Goal: Task Accomplishment & Management: Use online tool/utility

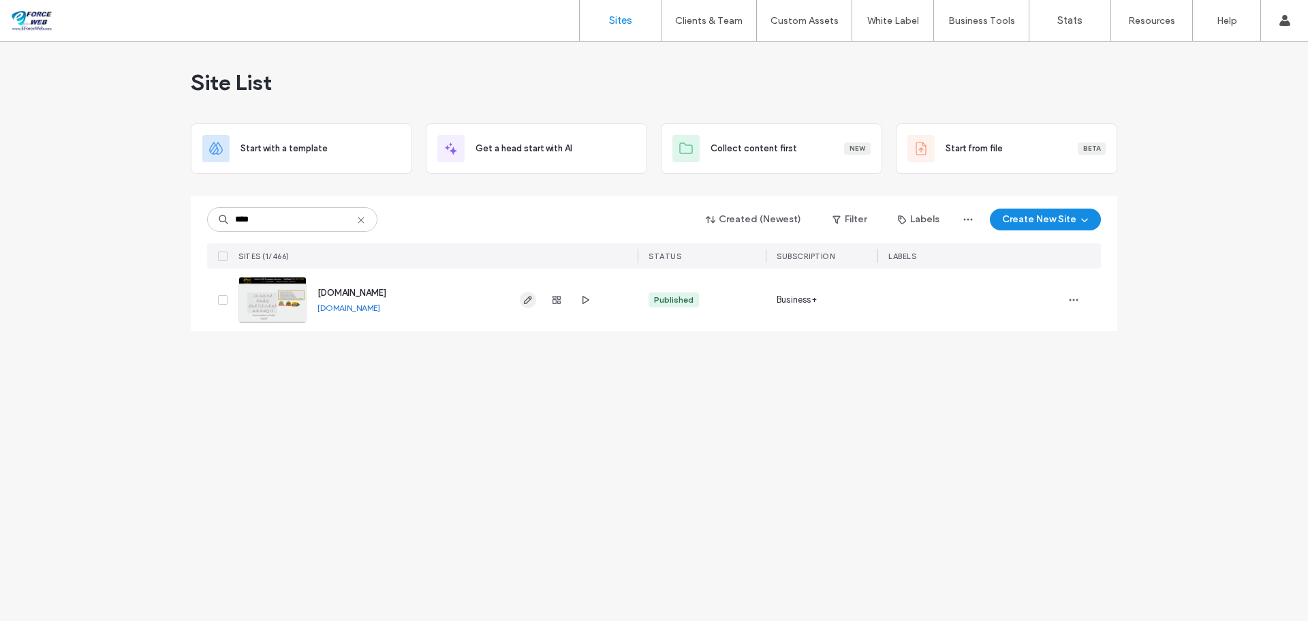
type input "****"
click at [530, 306] on span "button" at bounding box center [528, 300] width 16 height 16
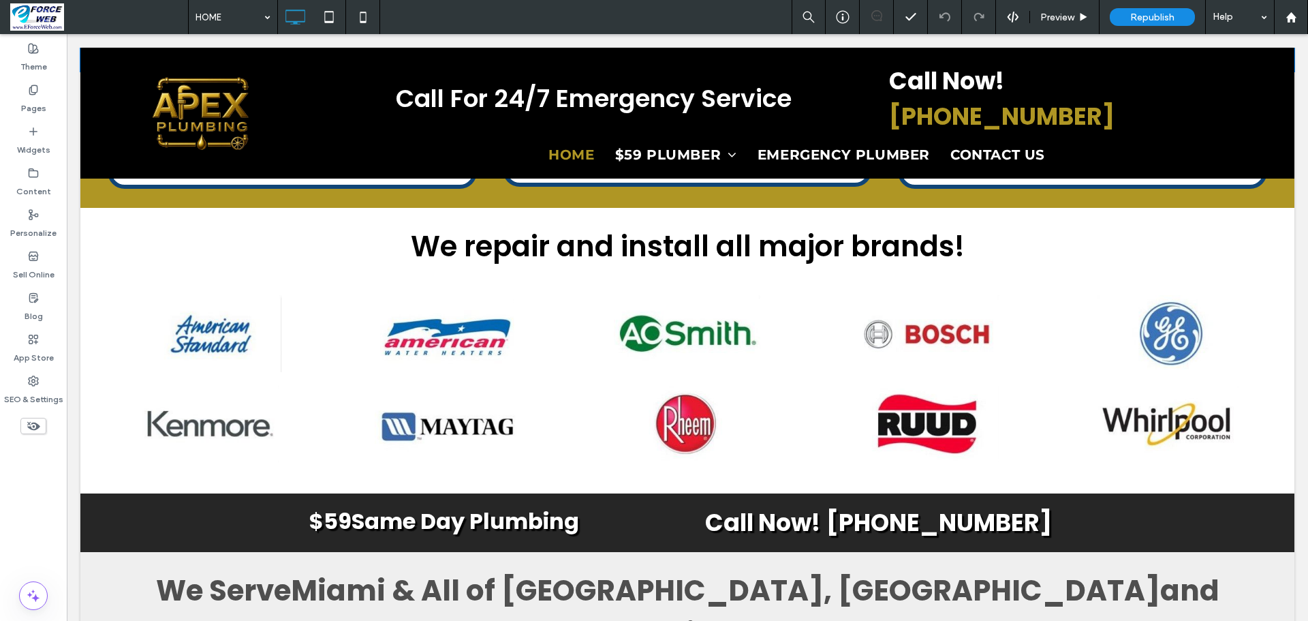
scroll to position [1636, 0]
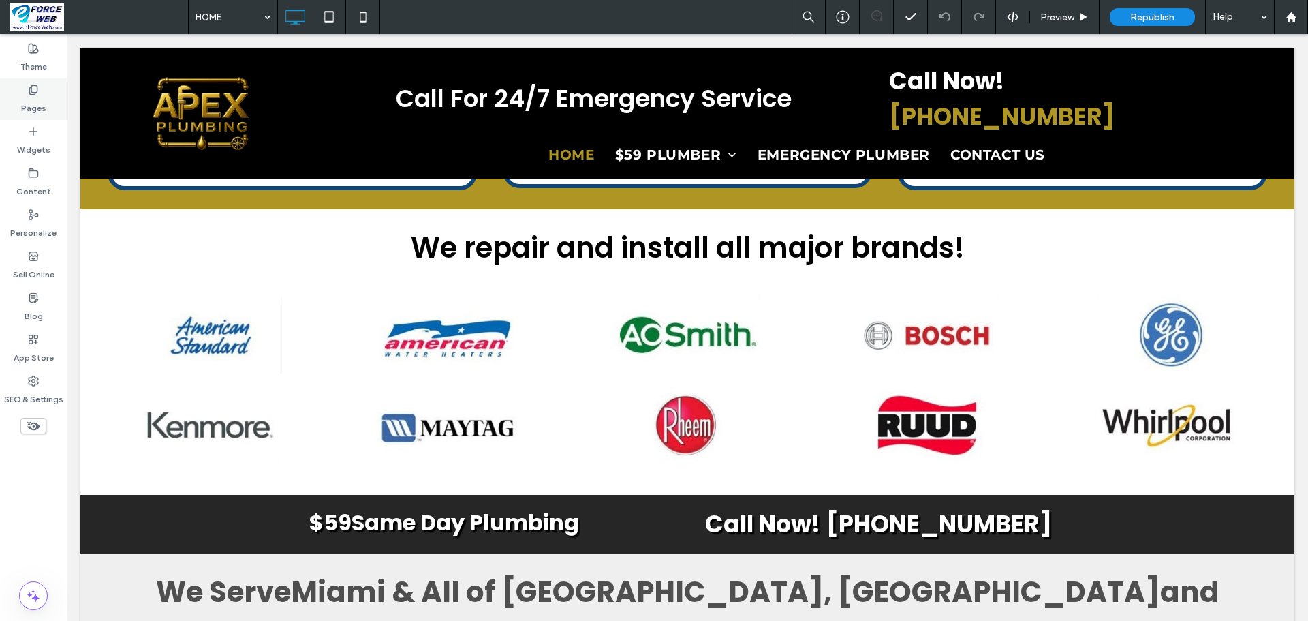
click at [46, 102] on div "Pages" at bounding box center [33, 99] width 67 height 42
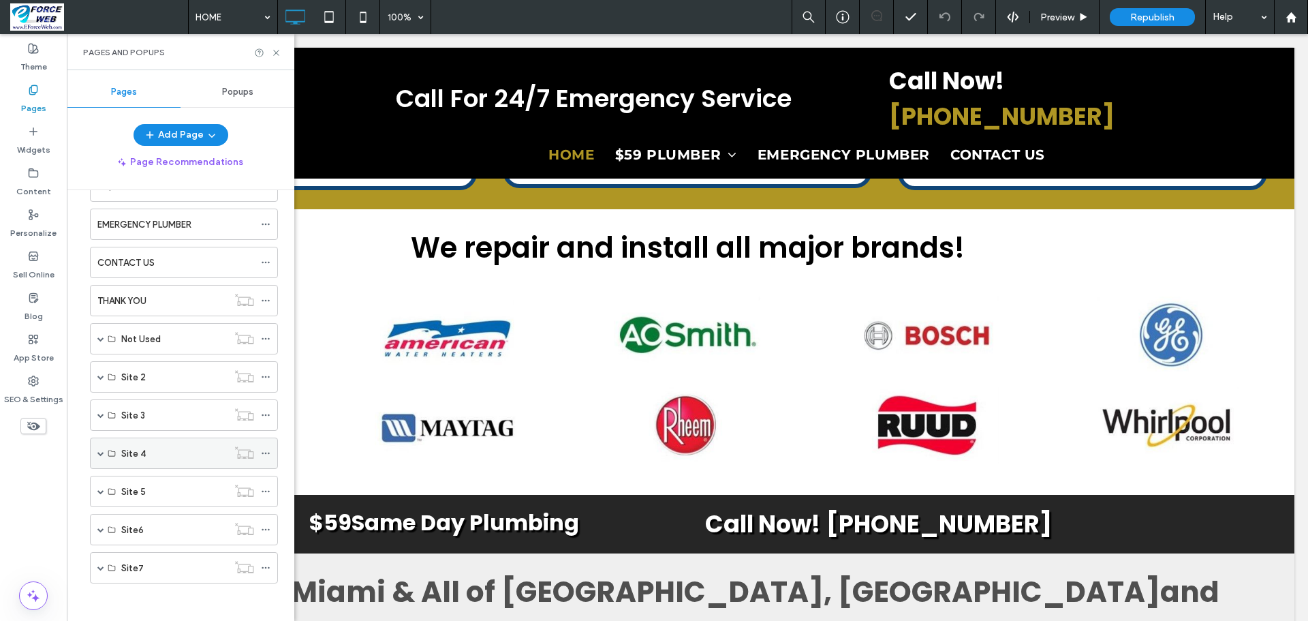
scroll to position [85, 0]
click at [101, 373] on span at bounding box center [100, 373] width 7 height 7
click at [140, 401] on label "HOME" at bounding box center [134, 405] width 26 height 24
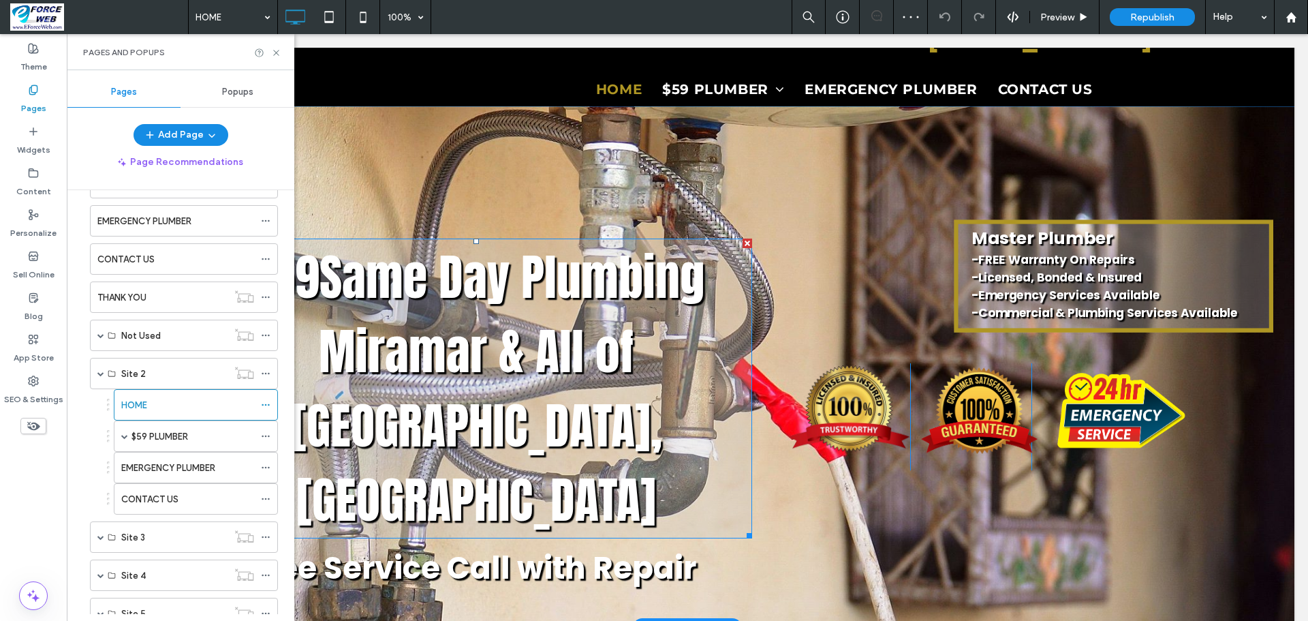
scroll to position [136, 0]
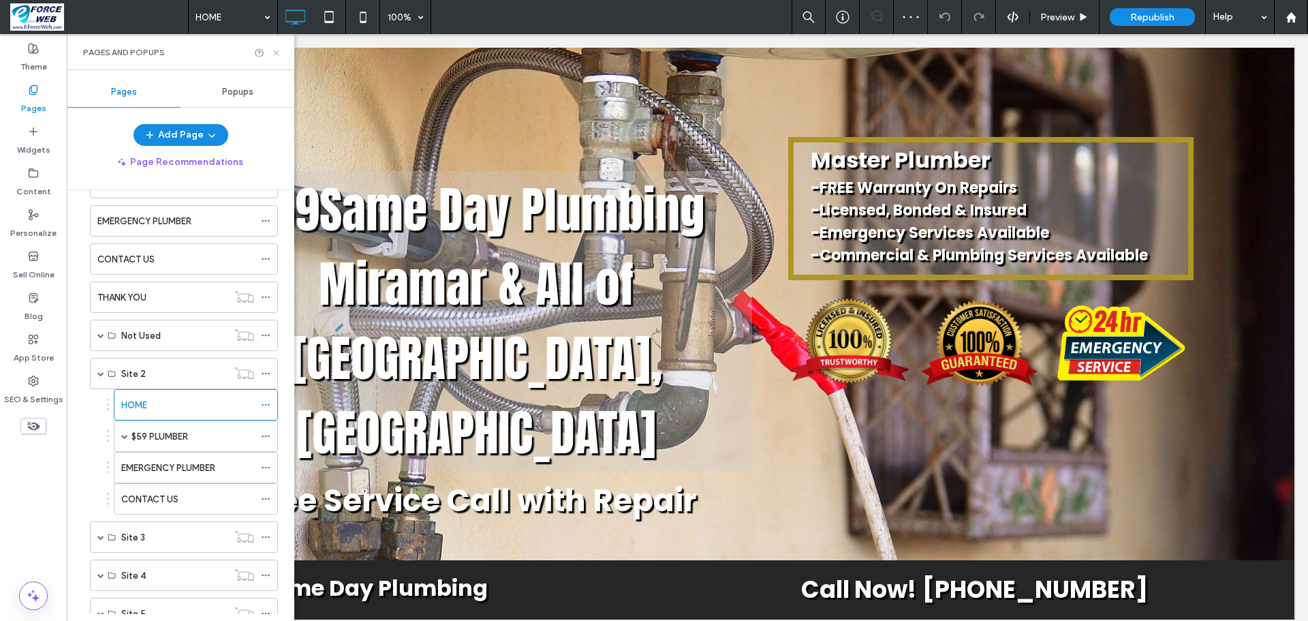
click at [273, 52] on icon at bounding box center [276, 53] width 10 height 10
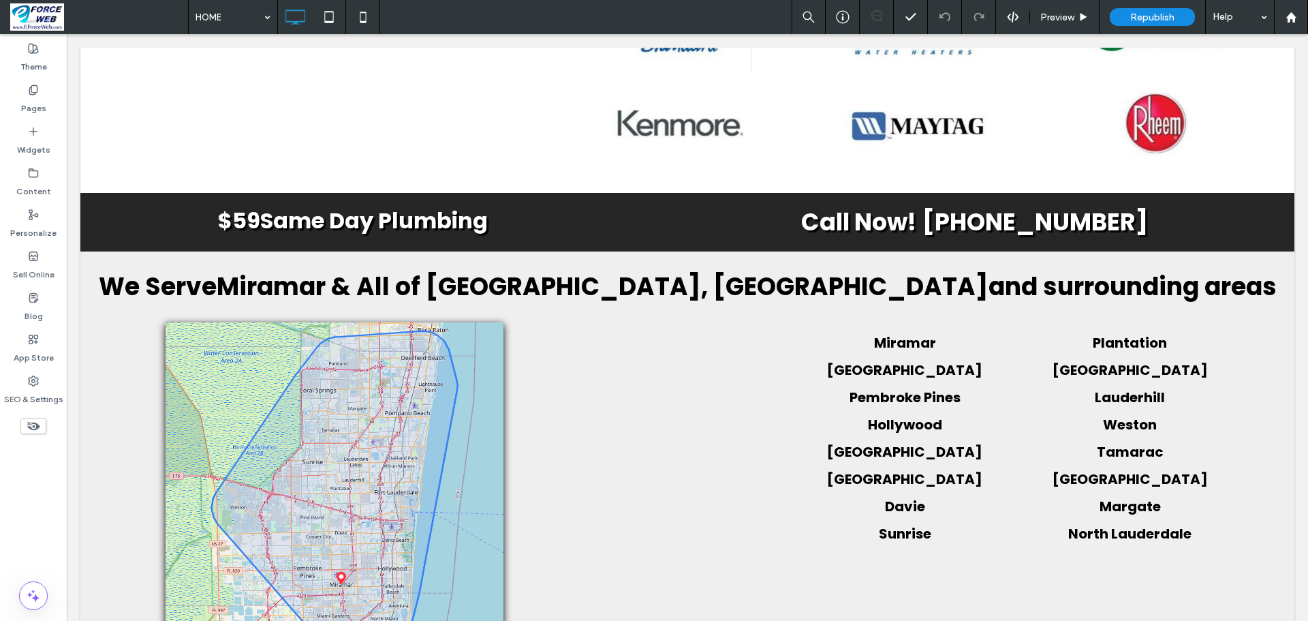
scroll to position [1976, 0]
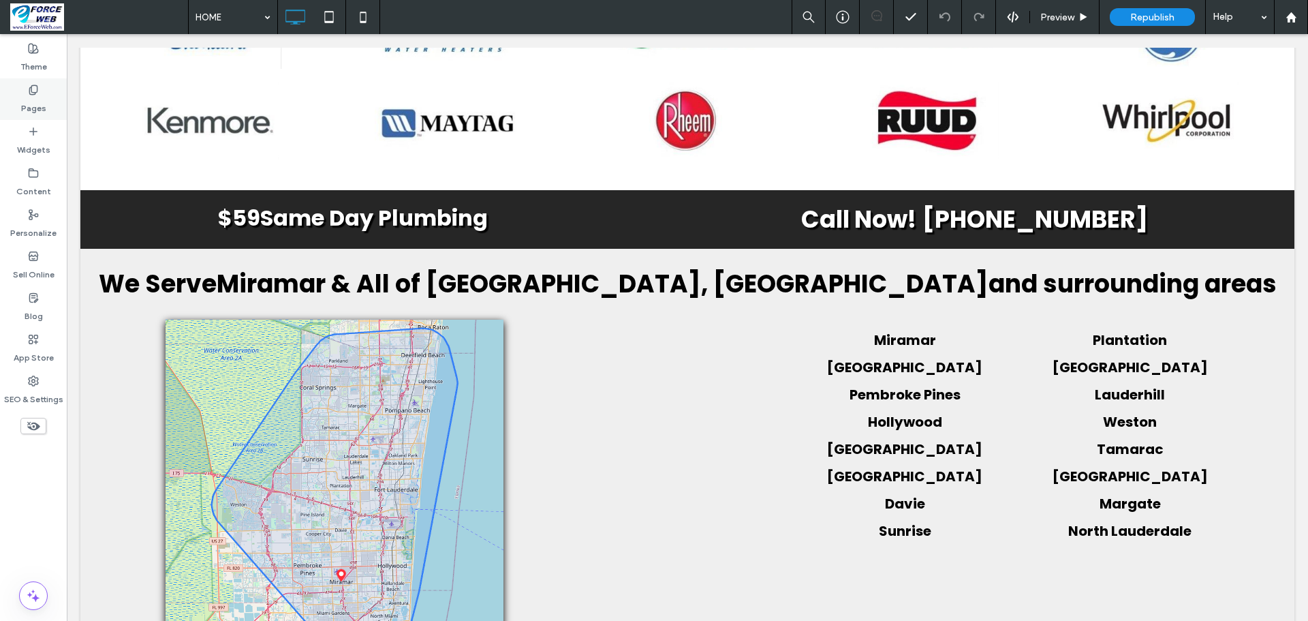
click at [39, 103] on label "Pages" at bounding box center [33, 104] width 25 height 19
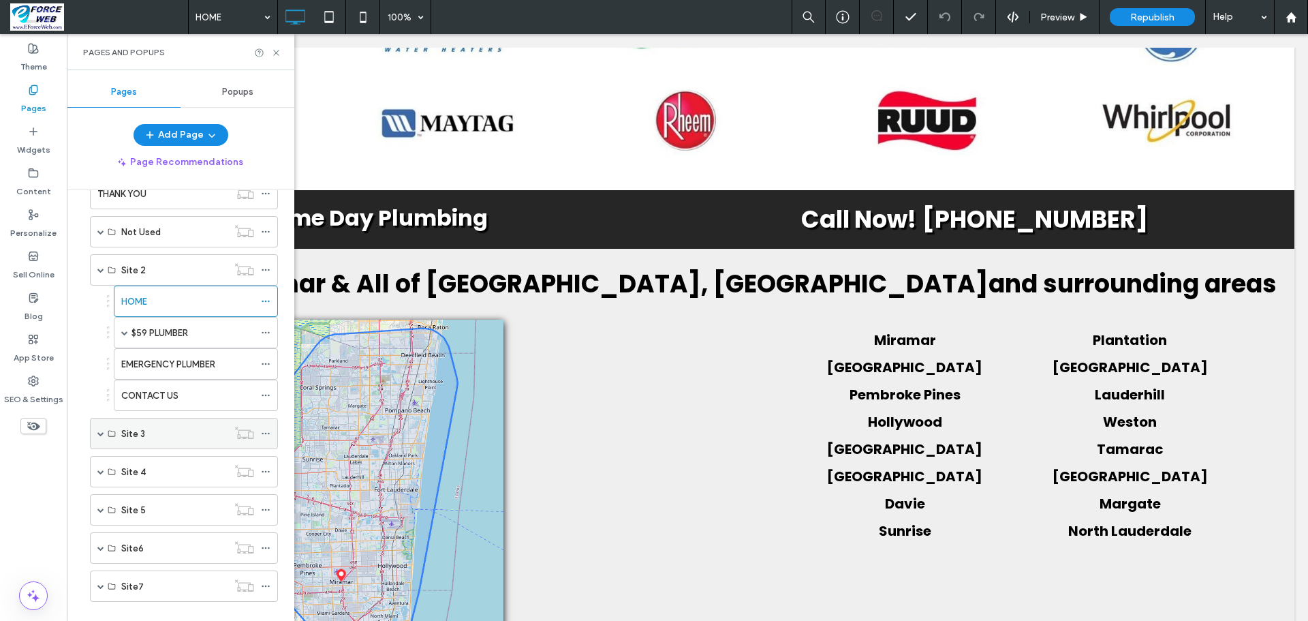
scroll to position [210, 0]
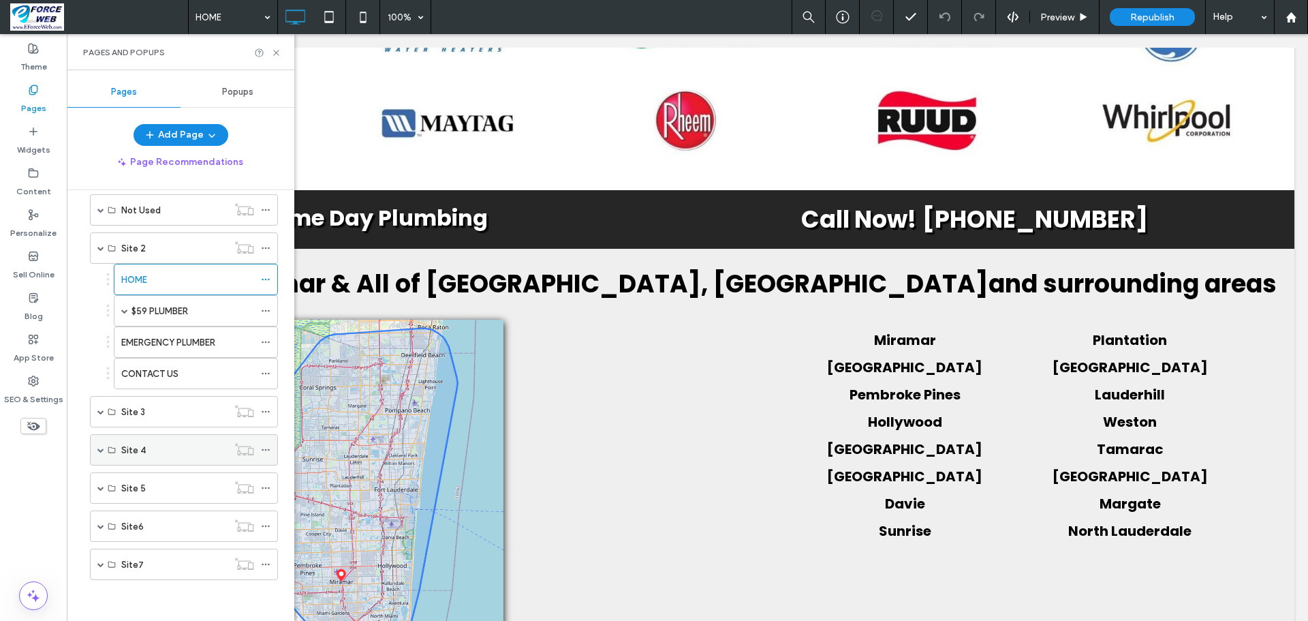
click at [104, 450] on span at bounding box center [100, 449] width 7 height 7
click at [134, 487] on label "HOME" at bounding box center [134, 482] width 26 height 24
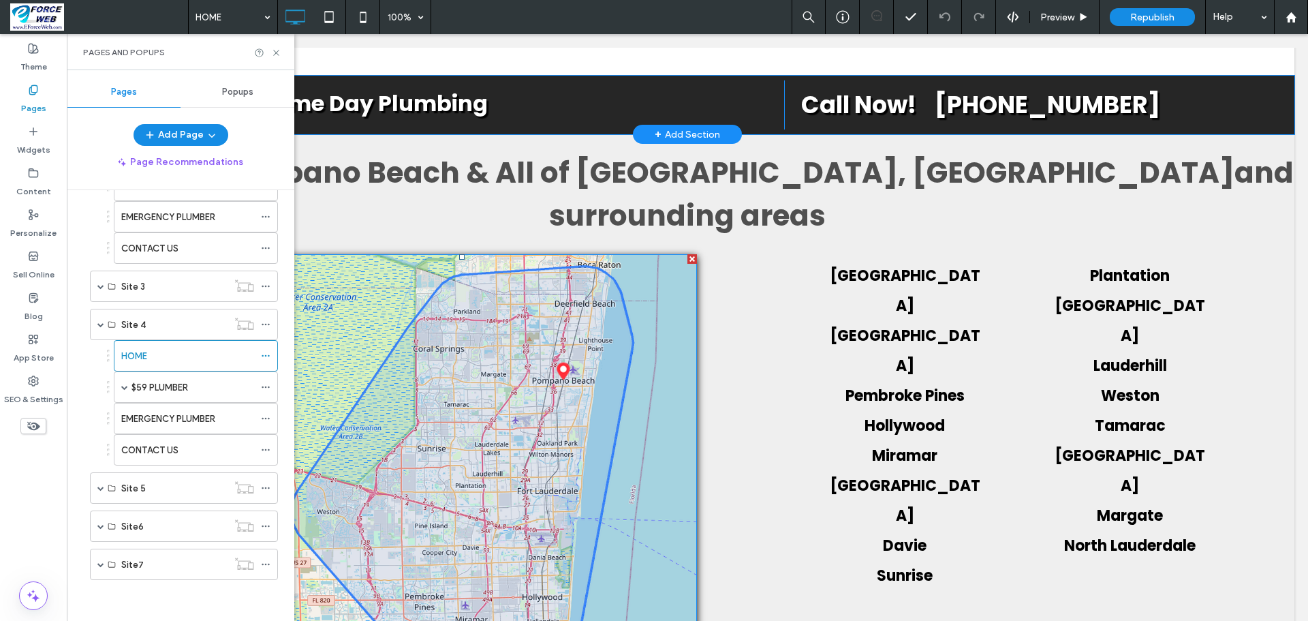
scroll to position [2113, 0]
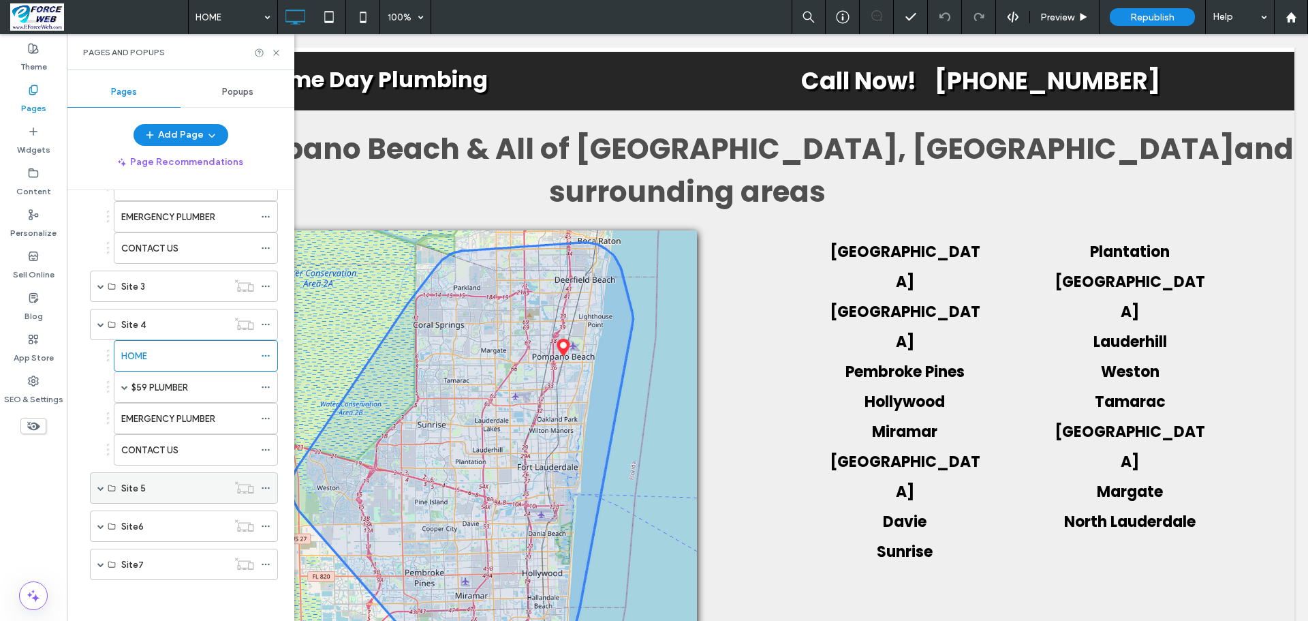
click at [103, 488] on span at bounding box center [100, 488] width 7 height 7
click at [132, 517] on label "HOME" at bounding box center [134, 520] width 26 height 24
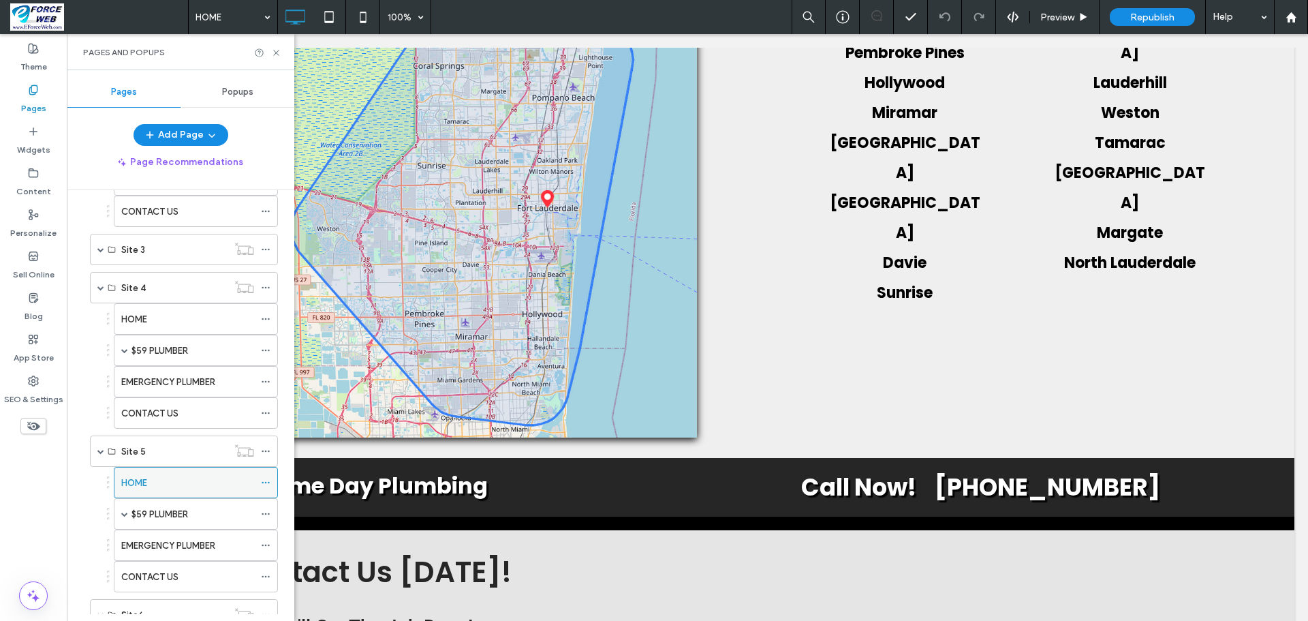
scroll to position [461, 0]
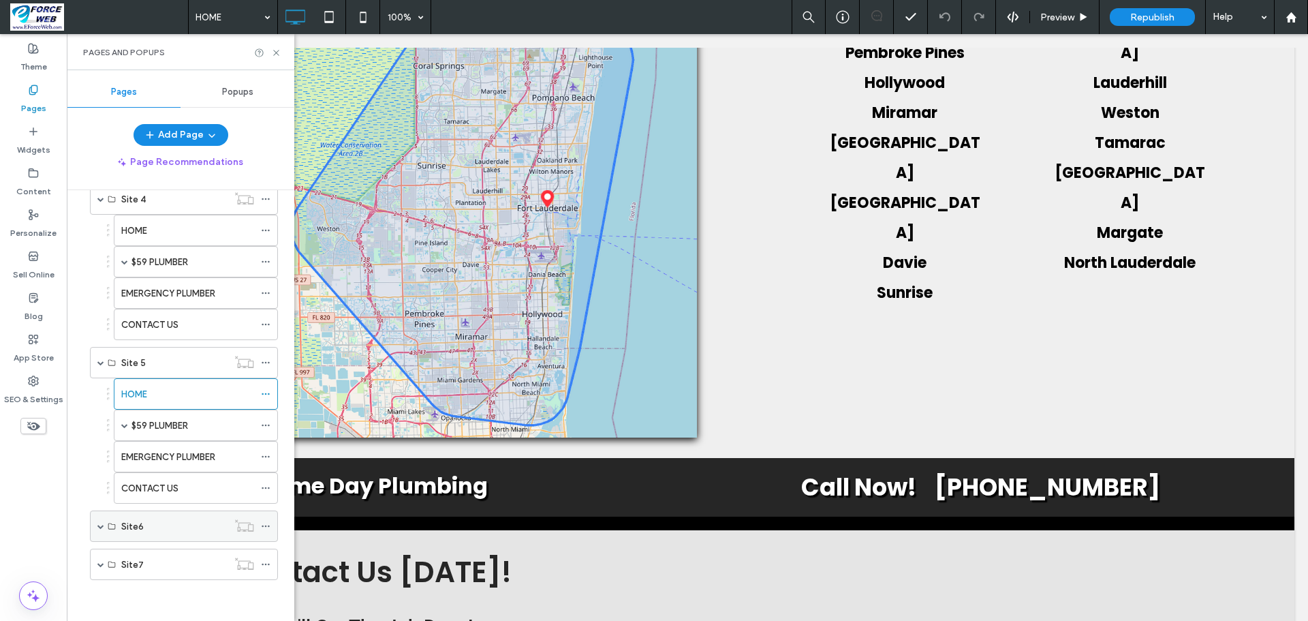
click at [104, 526] on span at bounding box center [100, 526] width 7 height 7
click at [132, 553] on label "HOME" at bounding box center [134, 558] width 26 height 24
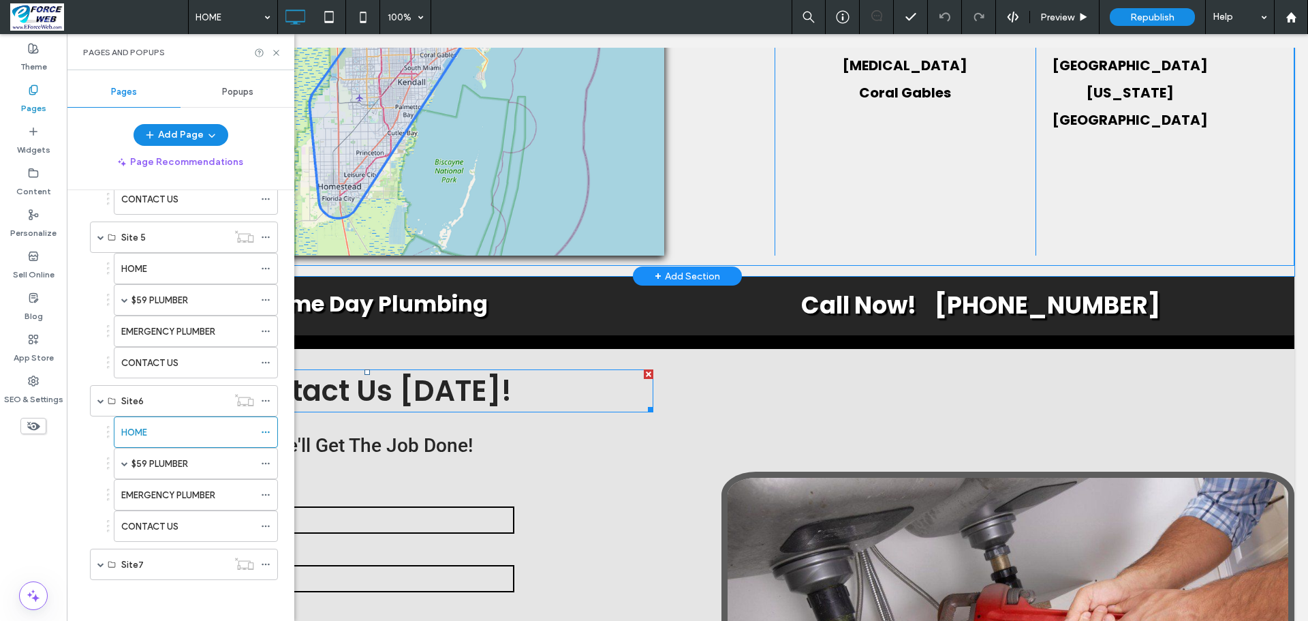
scroll to position [2999, 0]
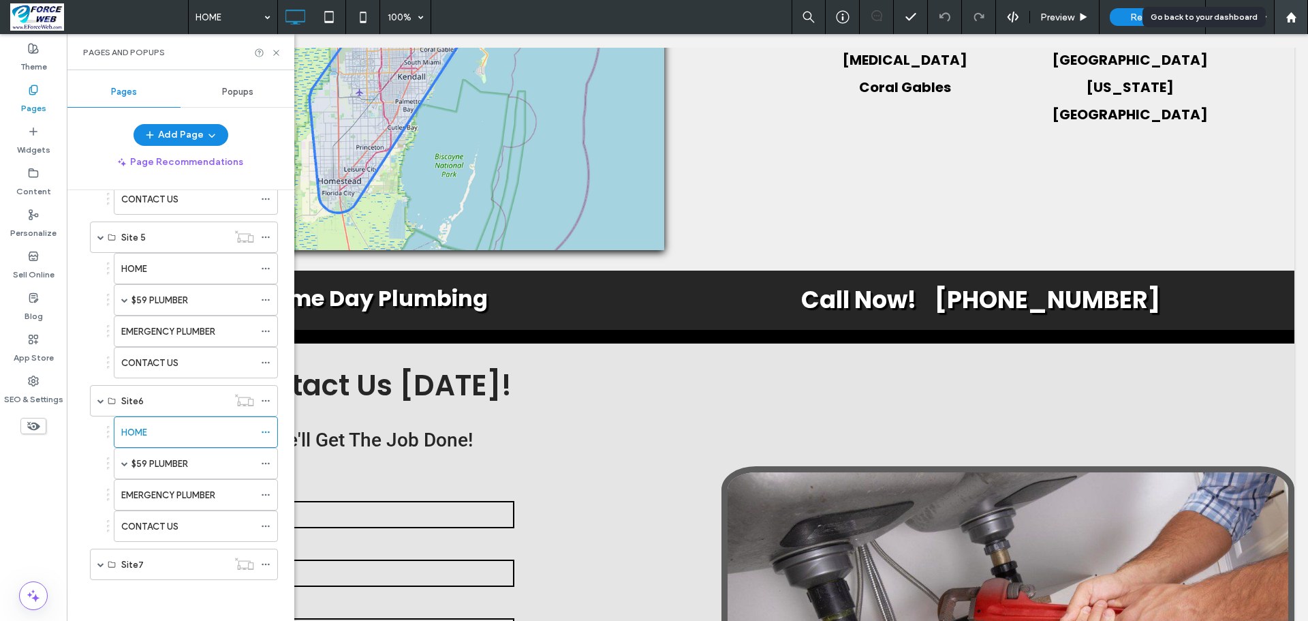
click at [1293, 18] on use at bounding box center [1291, 17] width 10 height 10
